Goal: Information Seeking & Learning: Learn about a topic

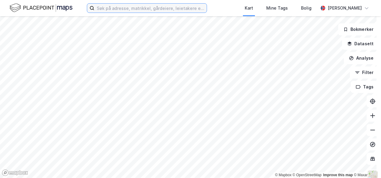
click at [103, 10] on input at bounding box center [150, 8] width 112 height 9
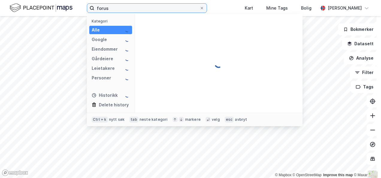
type input "forus"
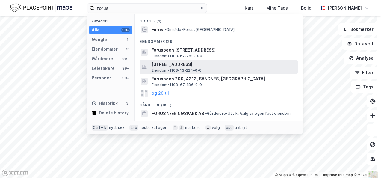
click at [159, 61] on span "[STREET_ADDRESS]" at bounding box center [224, 64] width 144 height 7
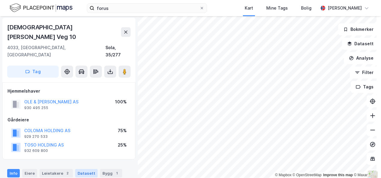
scroll to position [1, 0]
click at [0, 0] on button "OLE & [PERSON_NAME] AS" at bounding box center [0, 0] width 0 height 0
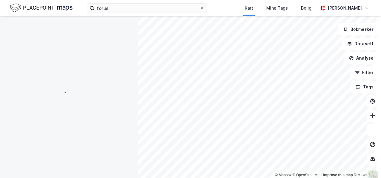
scroll to position [1, 0]
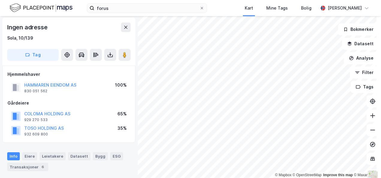
click at [54, 141] on div "© Mapbox © OpenStreetMap Improve this map © Maxar Ingen adresse Sola, 10/139 Ta…" at bounding box center [190, 97] width 381 height 162
click at [101, 137] on div "© Mapbox © OpenStreetMap Improve this map © Maxar Ingen adresse Sola, 10/139 Ta…" at bounding box center [190, 97] width 381 height 162
click at [0, 178] on html "forus Kart Mine Tags Bolig [PERSON_NAME] © Mapbox © OpenStreetMap Improve this …" at bounding box center [190, 89] width 381 height 178
click at [105, 107] on div "© Mapbox © OpenStreetMap Improve this map © Maxar Ingen adresse Sola, 10/139 Ta…" at bounding box center [190, 97] width 381 height 162
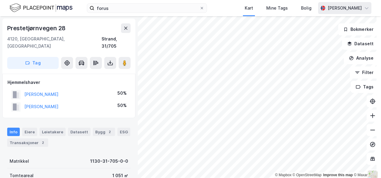
scroll to position [1, 0]
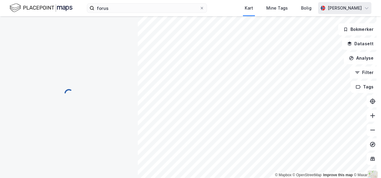
scroll to position [1, 0]
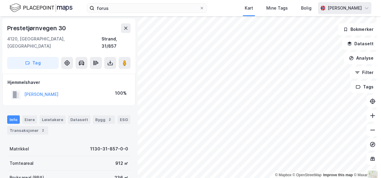
scroll to position [1, 0]
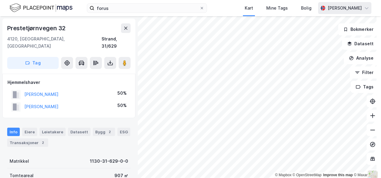
scroll to position [1, 0]
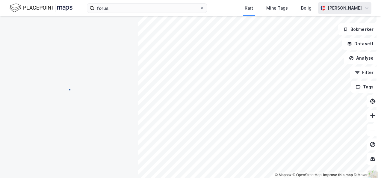
scroll to position [1, 0]
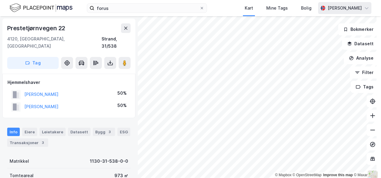
scroll to position [1, 0]
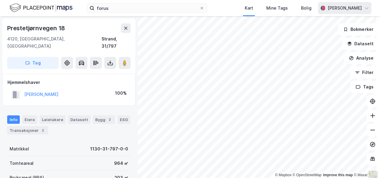
scroll to position [1, 0]
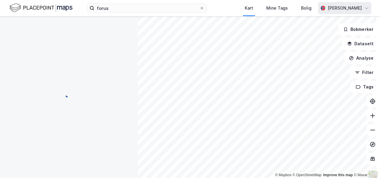
scroll to position [1, 0]
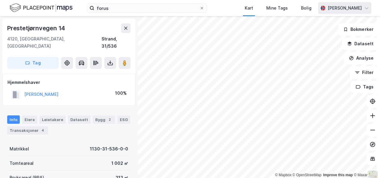
scroll to position [1, 0]
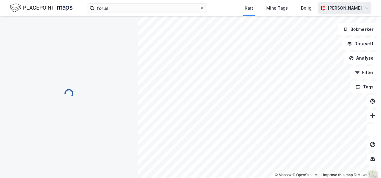
scroll to position [1, 0]
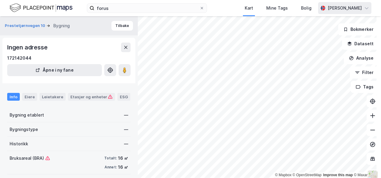
scroll to position [1, 0]
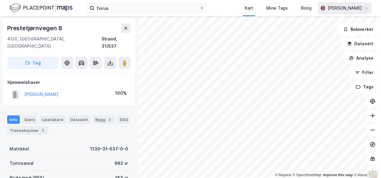
scroll to position [1, 0]
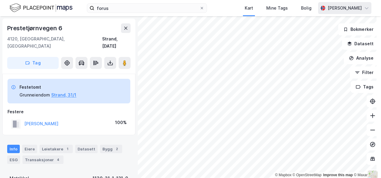
scroll to position [1, 0]
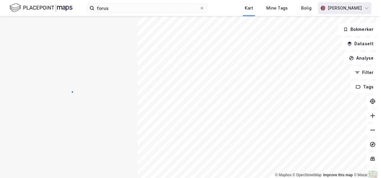
scroll to position [1, 0]
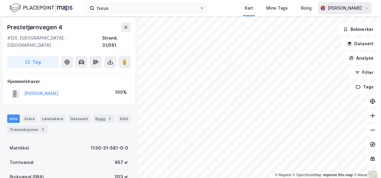
scroll to position [1, 0]
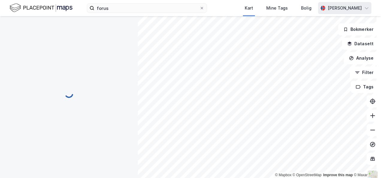
scroll to position [1, 0]
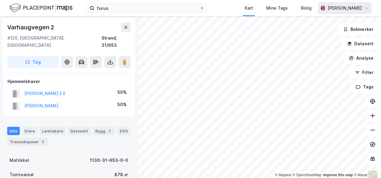
scroll to position [1, 0]
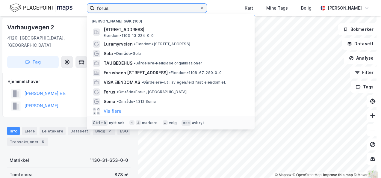
click at [122, 9] on input "forus" at bounding box center [146, 8] width 105 height 9
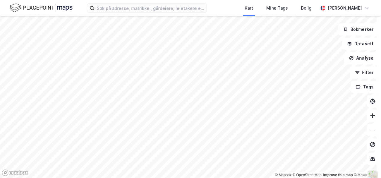
click at [98, 46] on div at bounding box center [190, 89] width 381 height 178
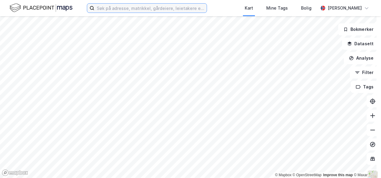
click at [111, 7] on input at bounding box center [150, 8] width 112 height 9
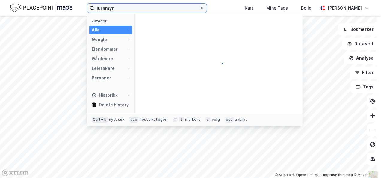
type input "luramyr"
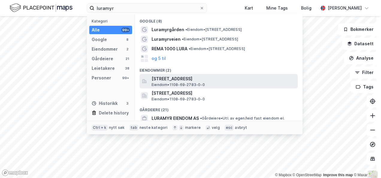
click at [171, 76] on span "Luramyrveien 1, 4313, SANDNES, SANDNES" at bounding box center [224, 78] width 144 height 7
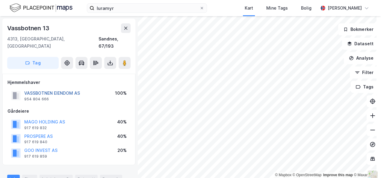
click at [0, 0] on button "VASSBOTNEN EIENDOM AS" at bounding box center [0, 0] width 0 height 0
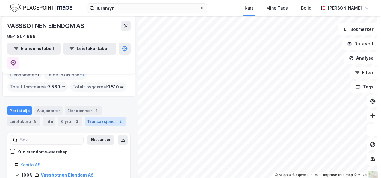
scroll to position [25, 0]
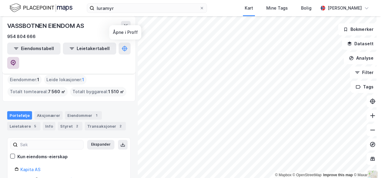
click at [16, 60] on icon at bounding box center [13, 63] width 5 height 6
